Goal: Find specific page/section: Find specific page/section

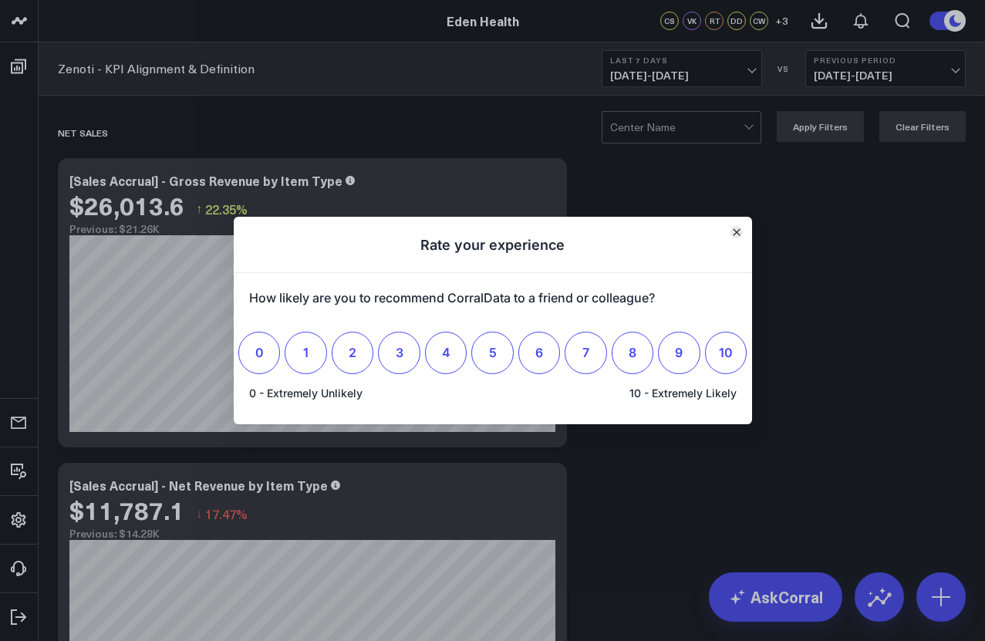
click at [708, 233] on icon "Close" at bounding box center [737, 232] width 8 height 8
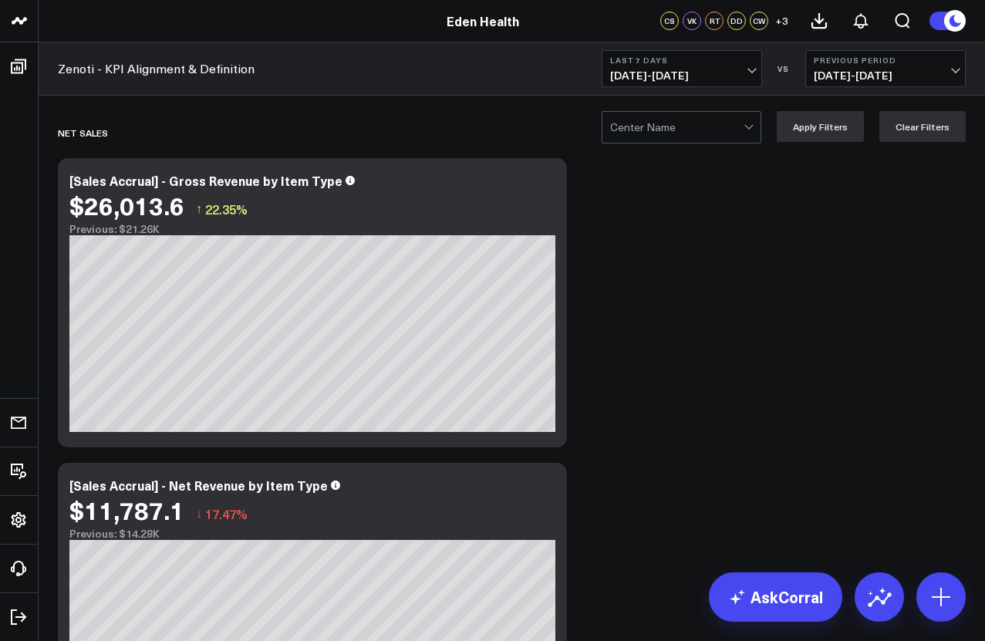
click at [708, 22] on span "+ 3" at bounding box center [781, 20] width 13 height 11
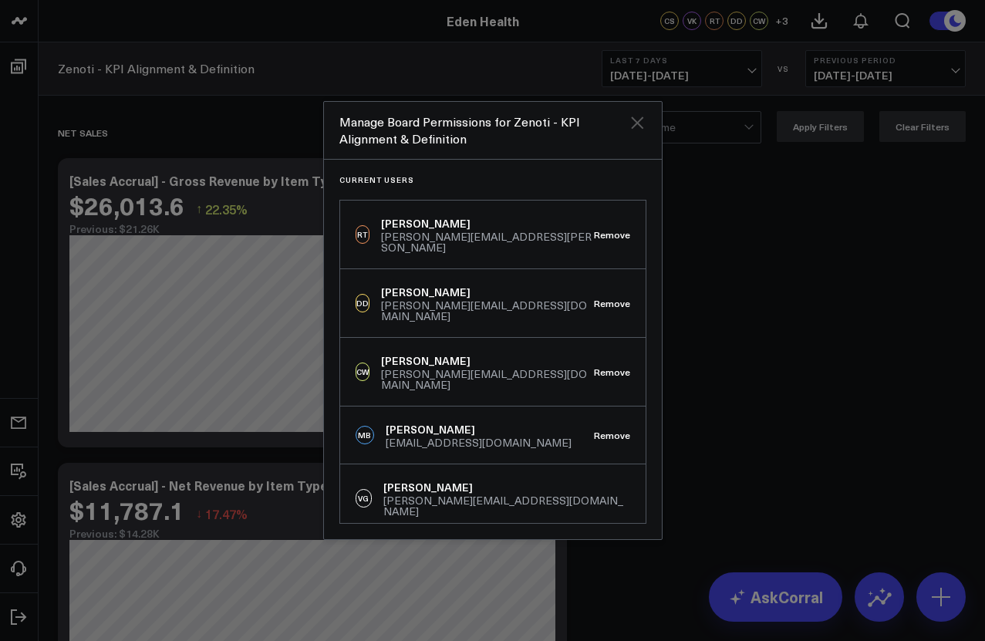
click at [636, 124] on icon "Close" at bounding box center [637, 122] width 12 height 12
